Goal: Information Seeking & Learning: Learn about a topic

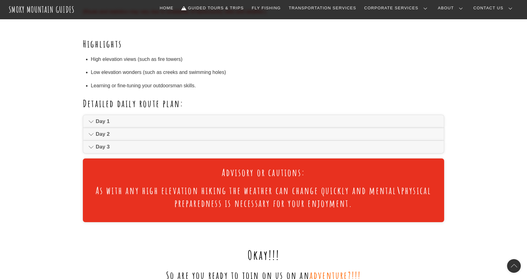
scroll to position [373, 0]
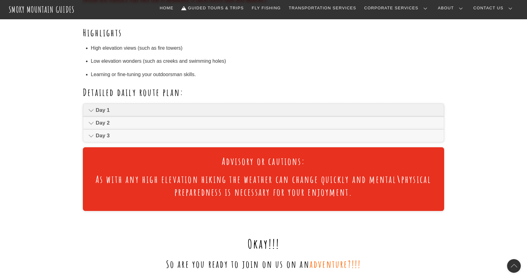
click at [105, 111] on span "Day 1" at bounding box center [267, 110] width 343 height 7
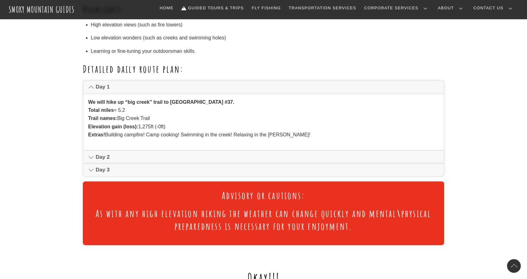
scroll to position [405, 0]
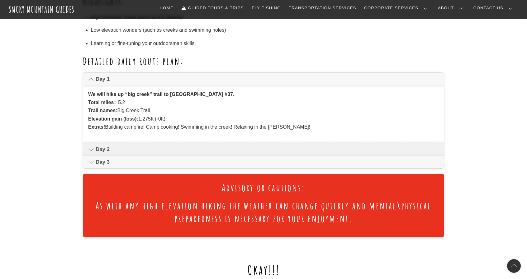
click at [129, 152] on span "Day 2" at bounding box center [267, 149] width 343 height 7
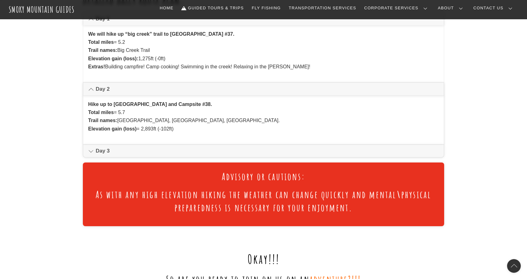
scroll to position [467, 0]
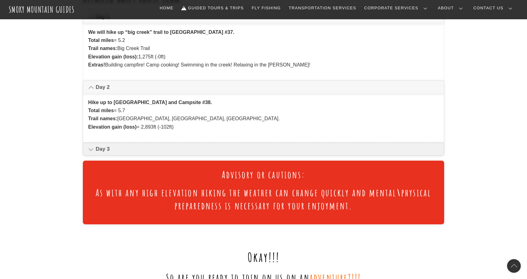
click at [115, 150] on span "Day 3" at bounding box center [267, 149] width 343 height 7
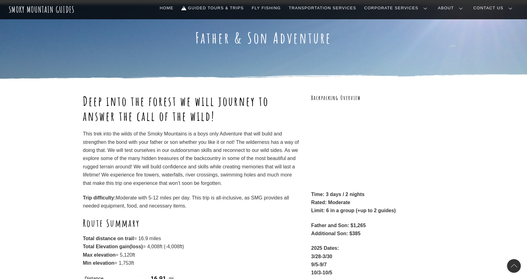
scroll to position [0, 0]
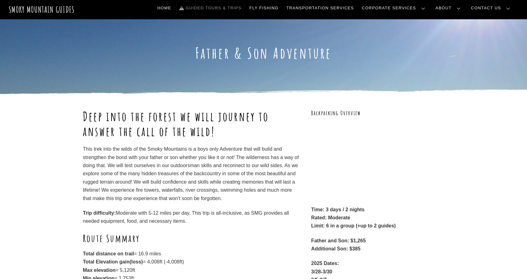
click at [244, 9] on link "Guided Tours & Trips" at bounding box center [209, 8] width 67 height 13
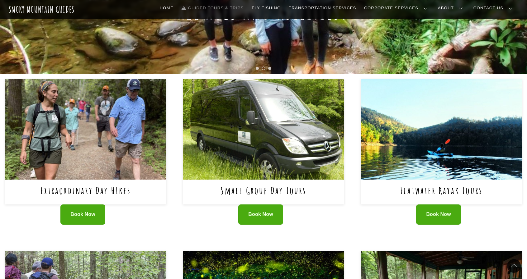
scroll to position [62, 0]
